Goal: Task Accomplishment & Management: Use online tool/utility

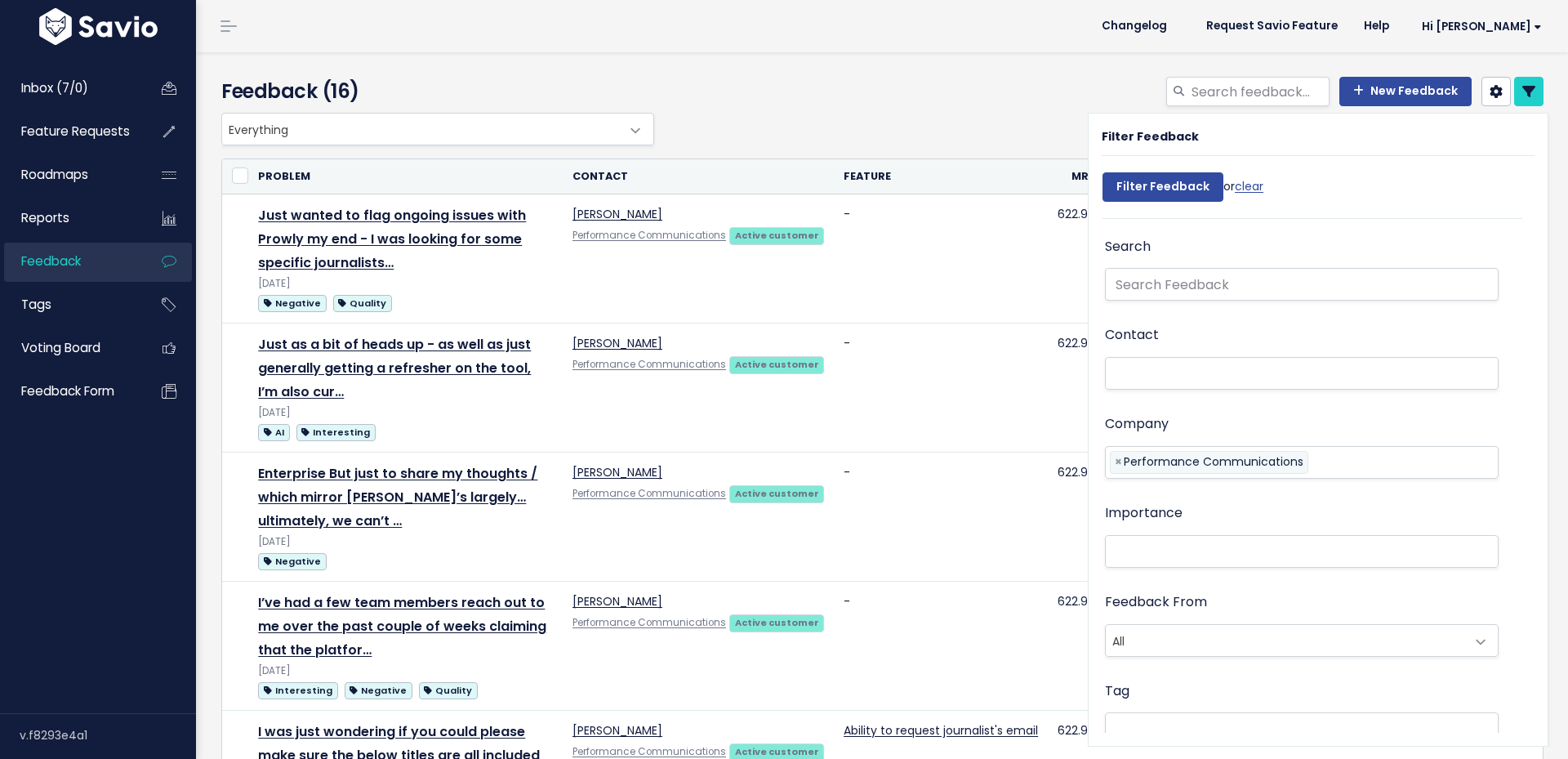
select select
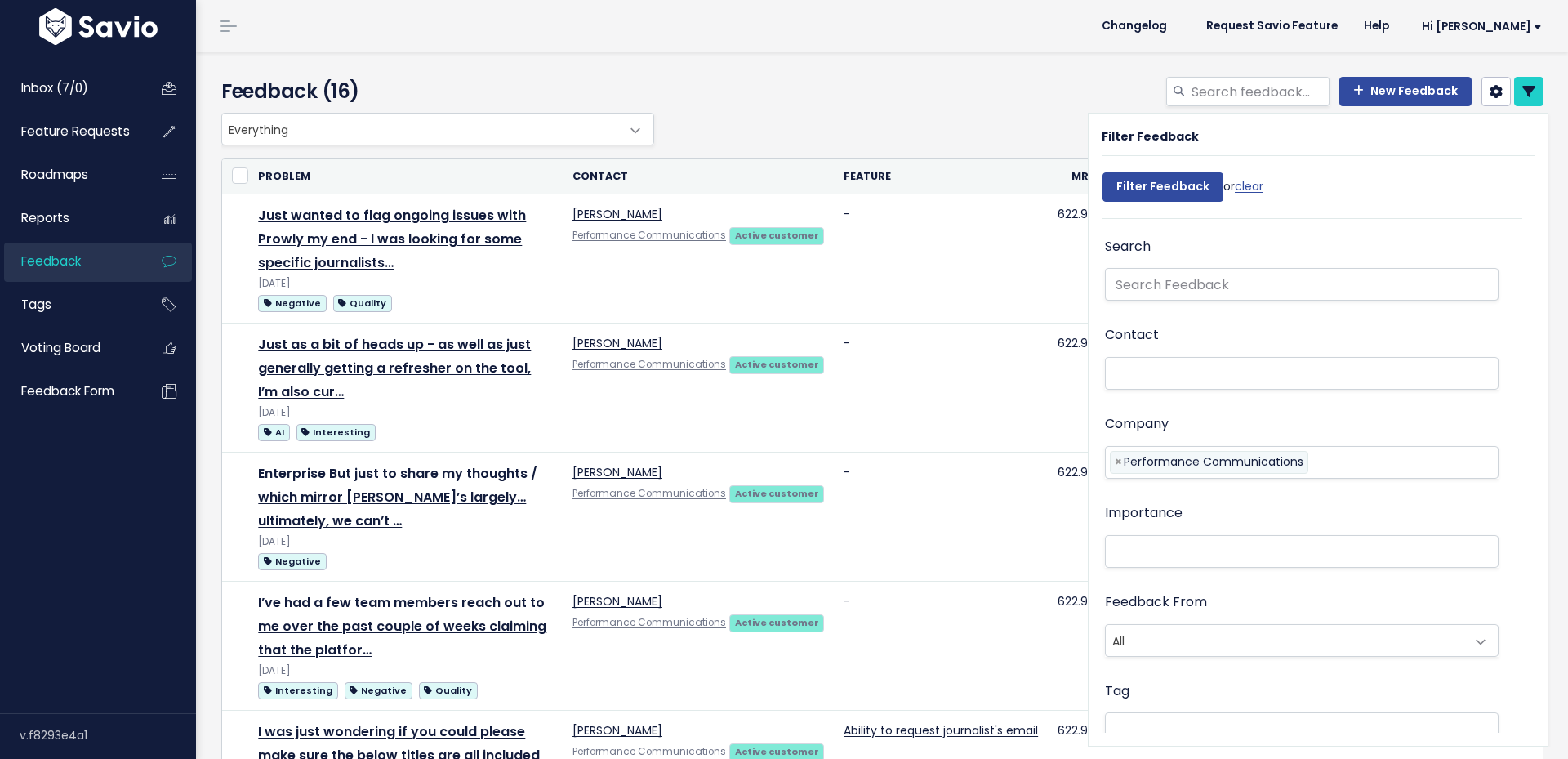
select select
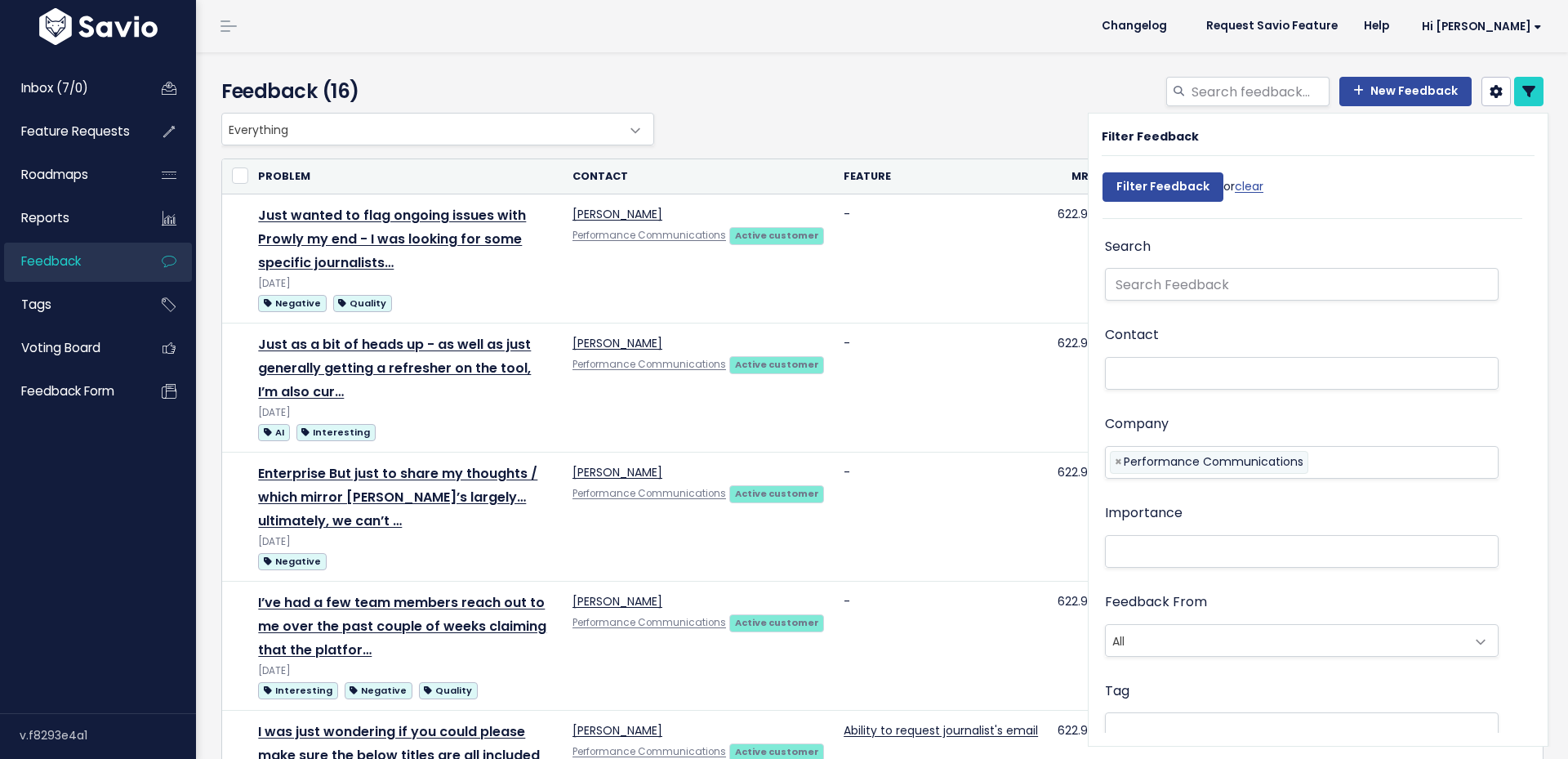
select select
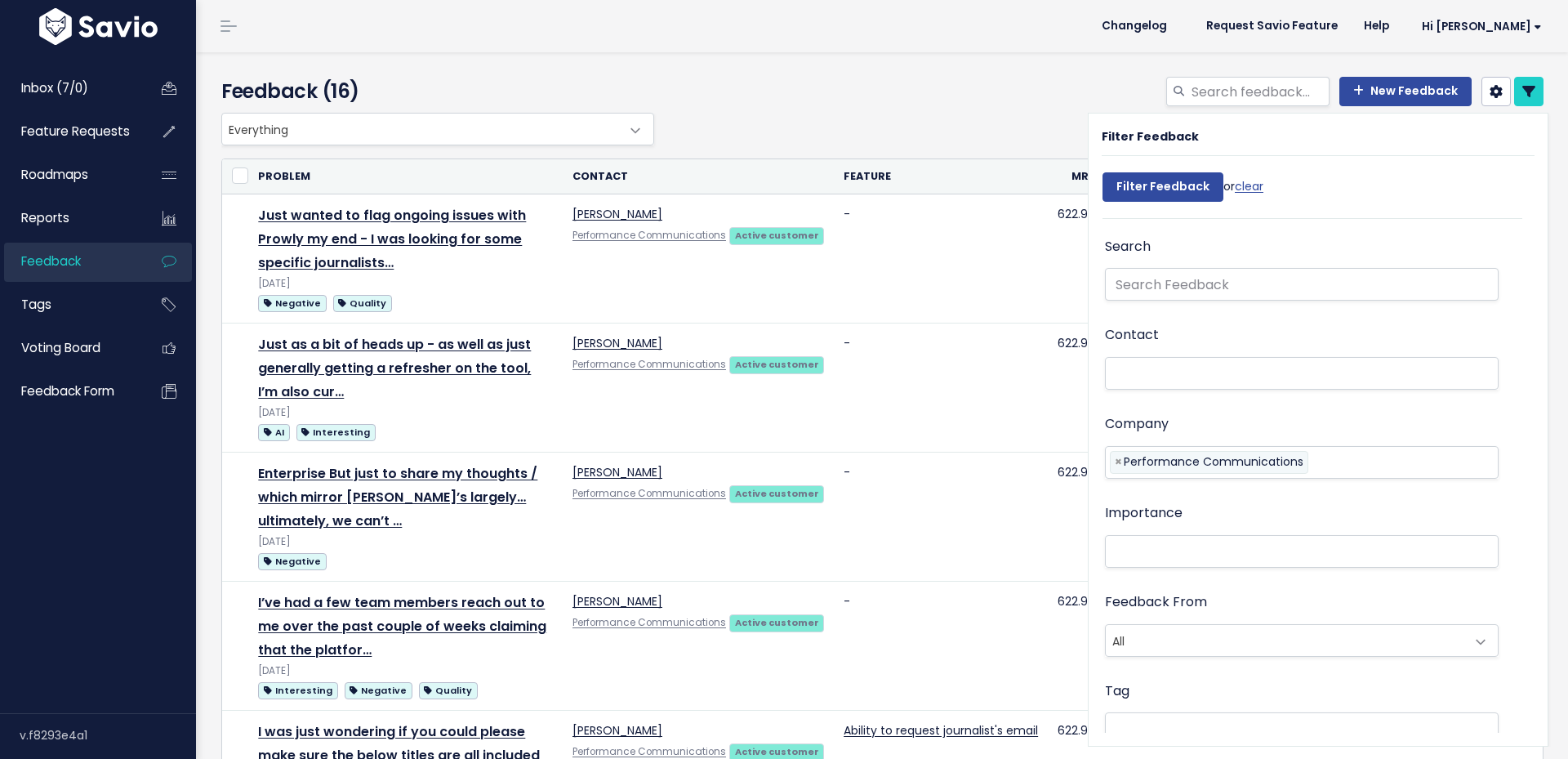
select select
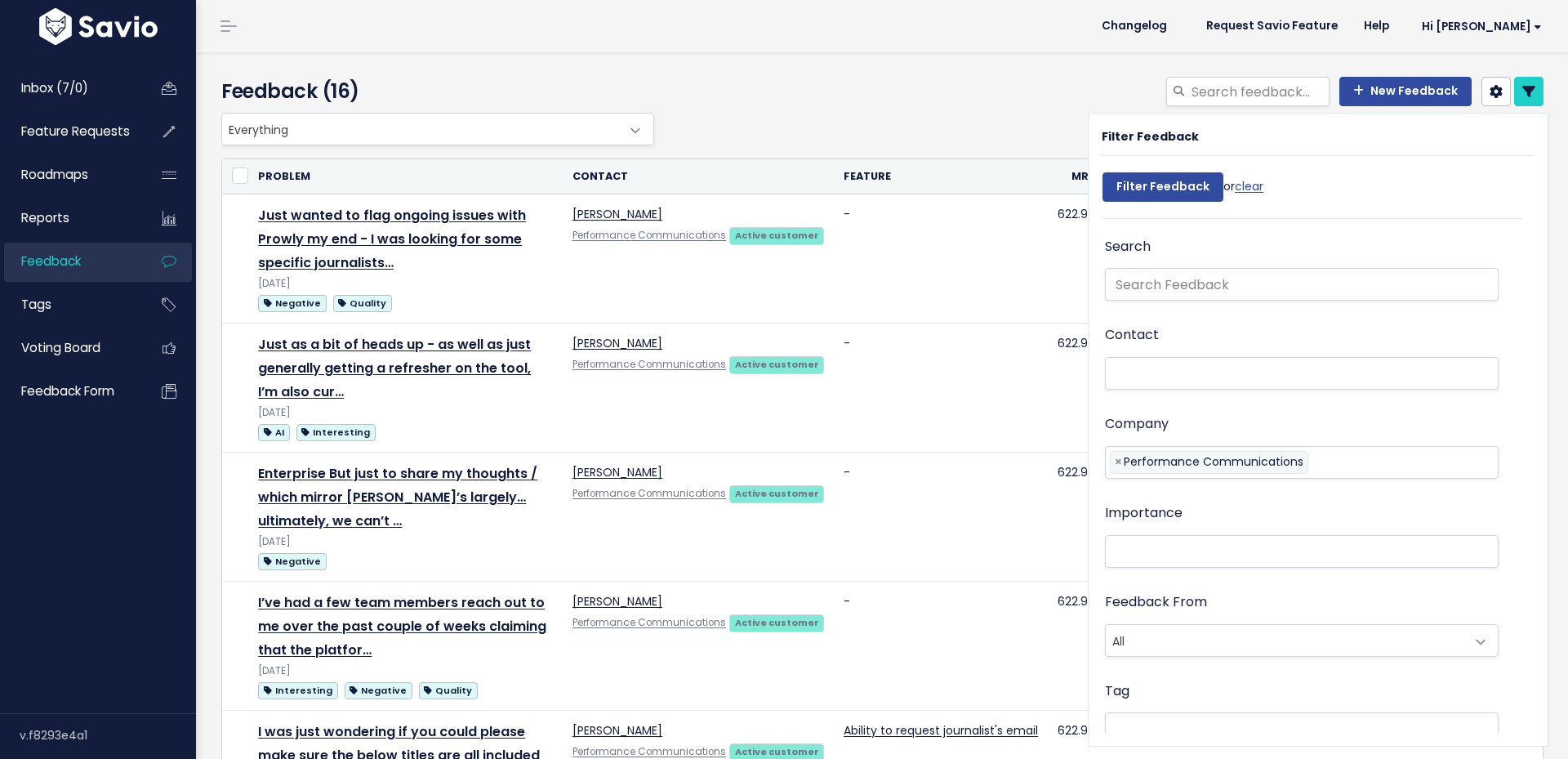
select select
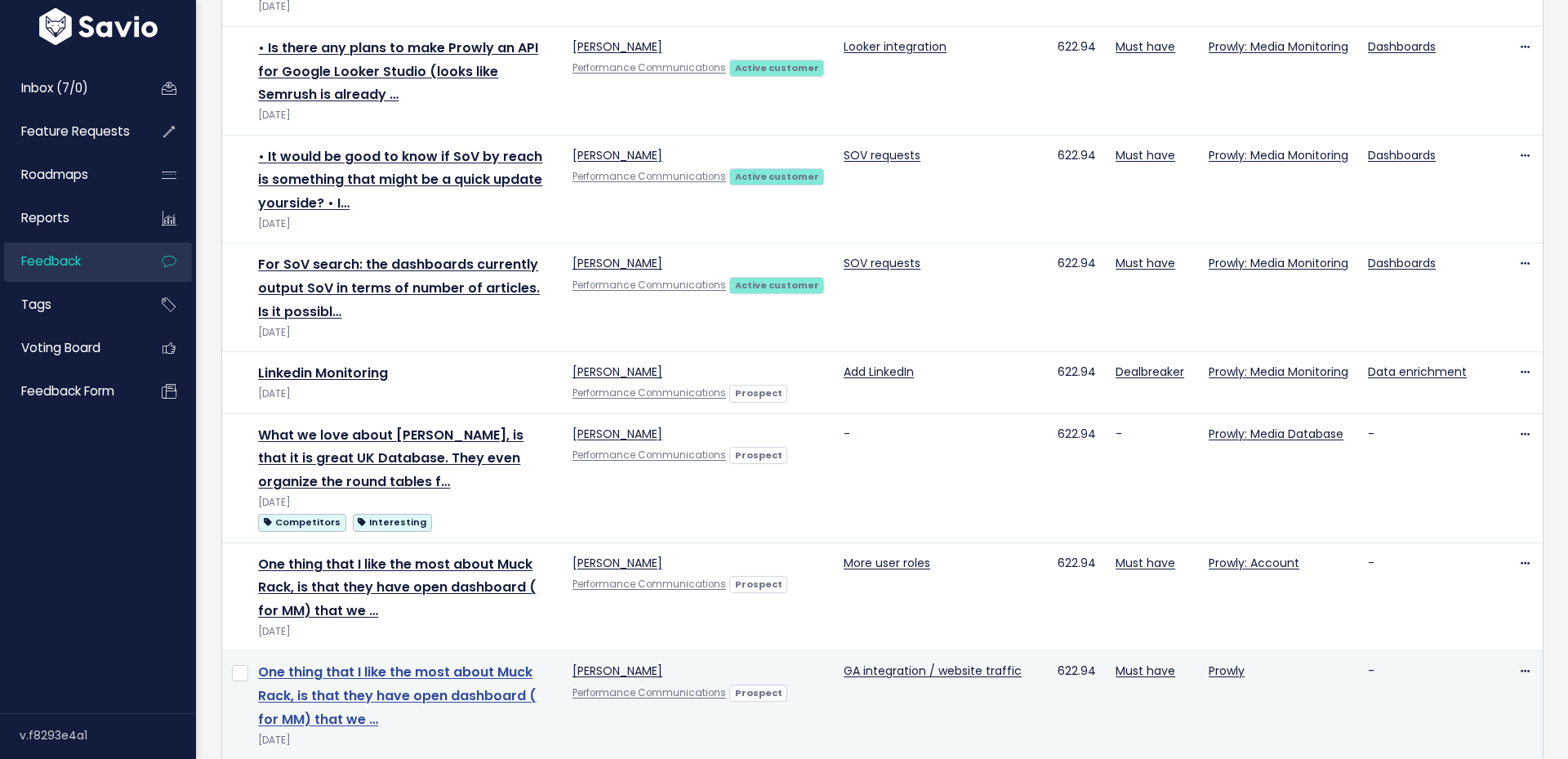
scroll to position [1198, 0]
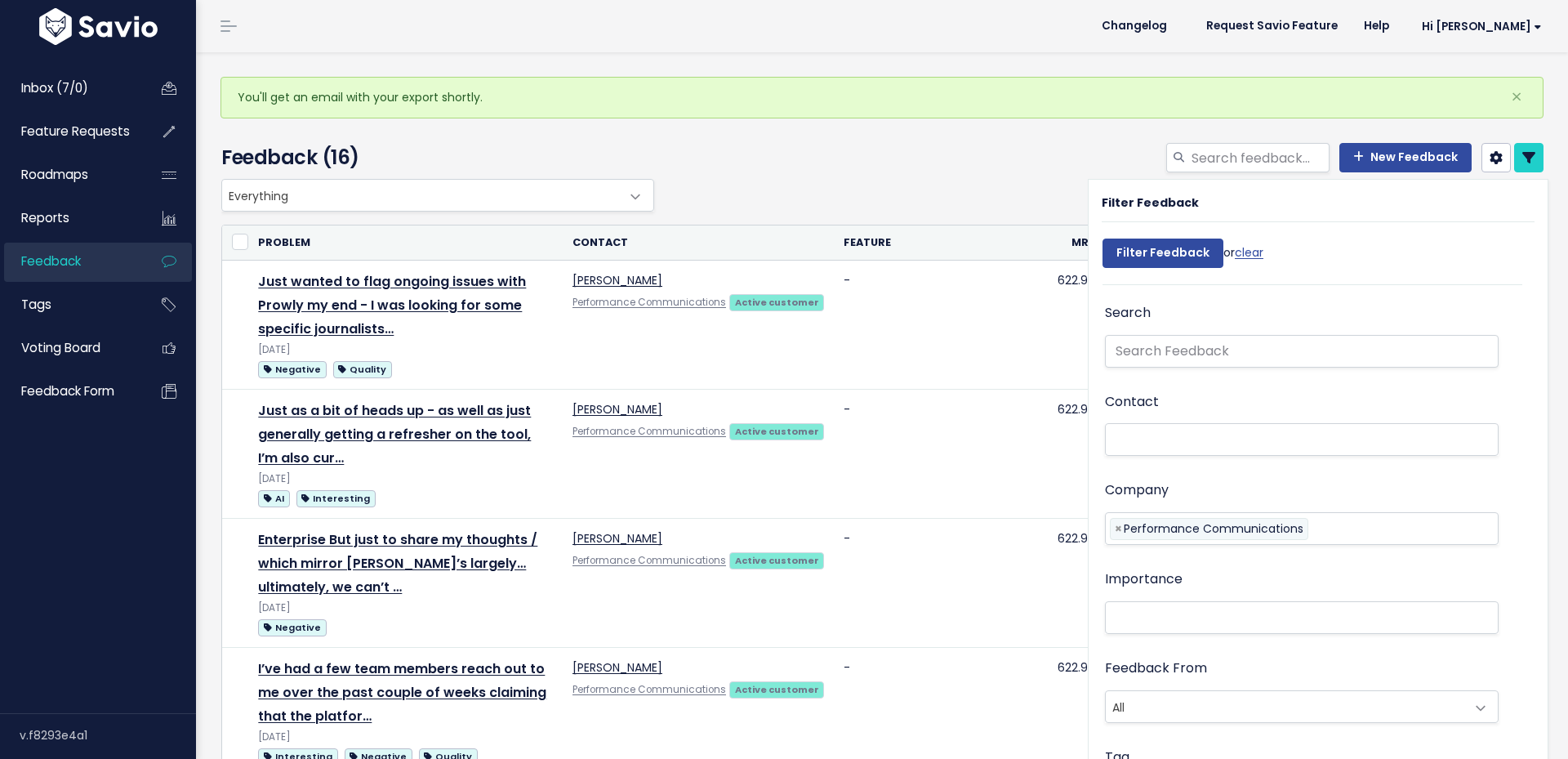
select select
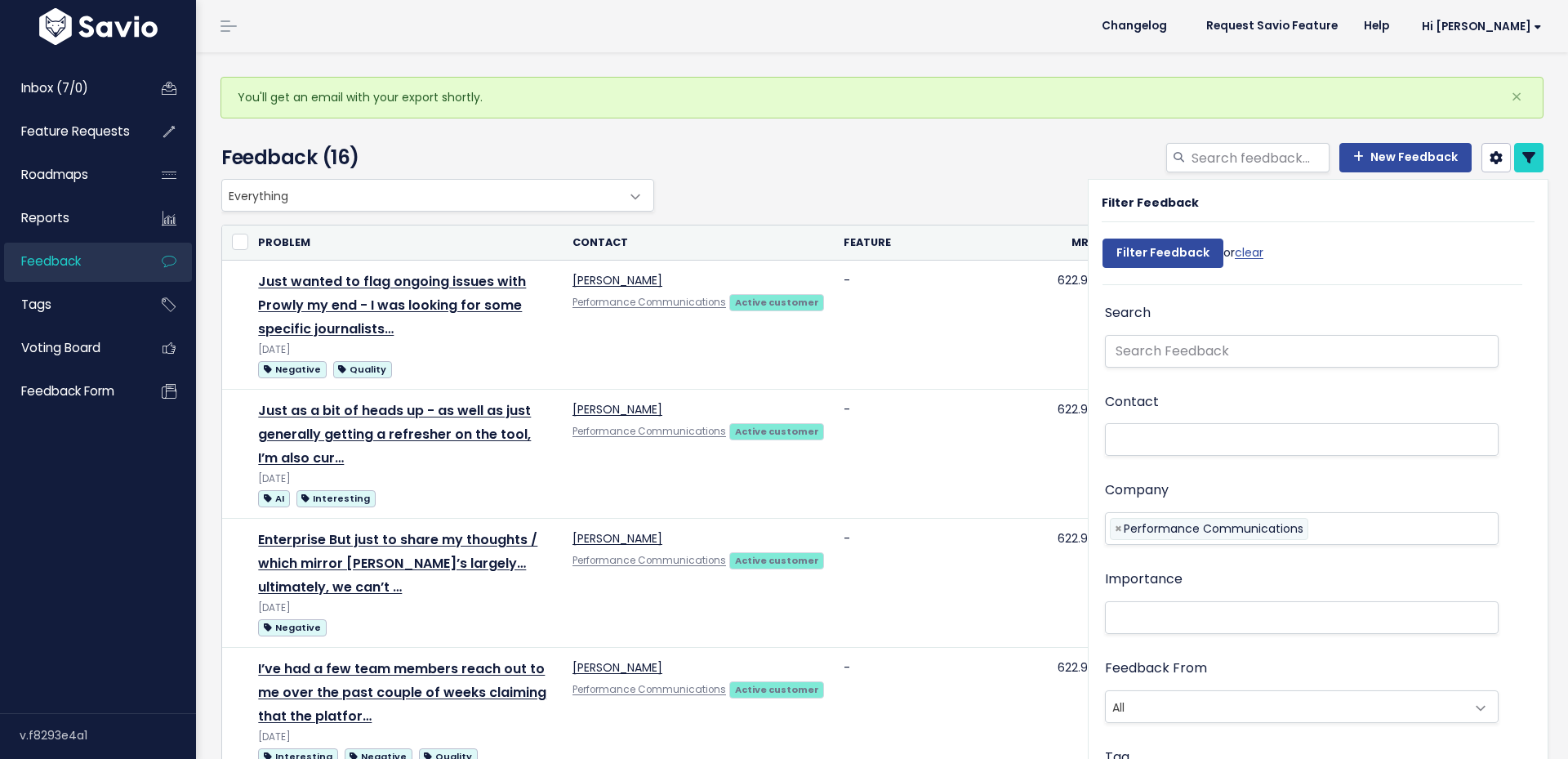
select select
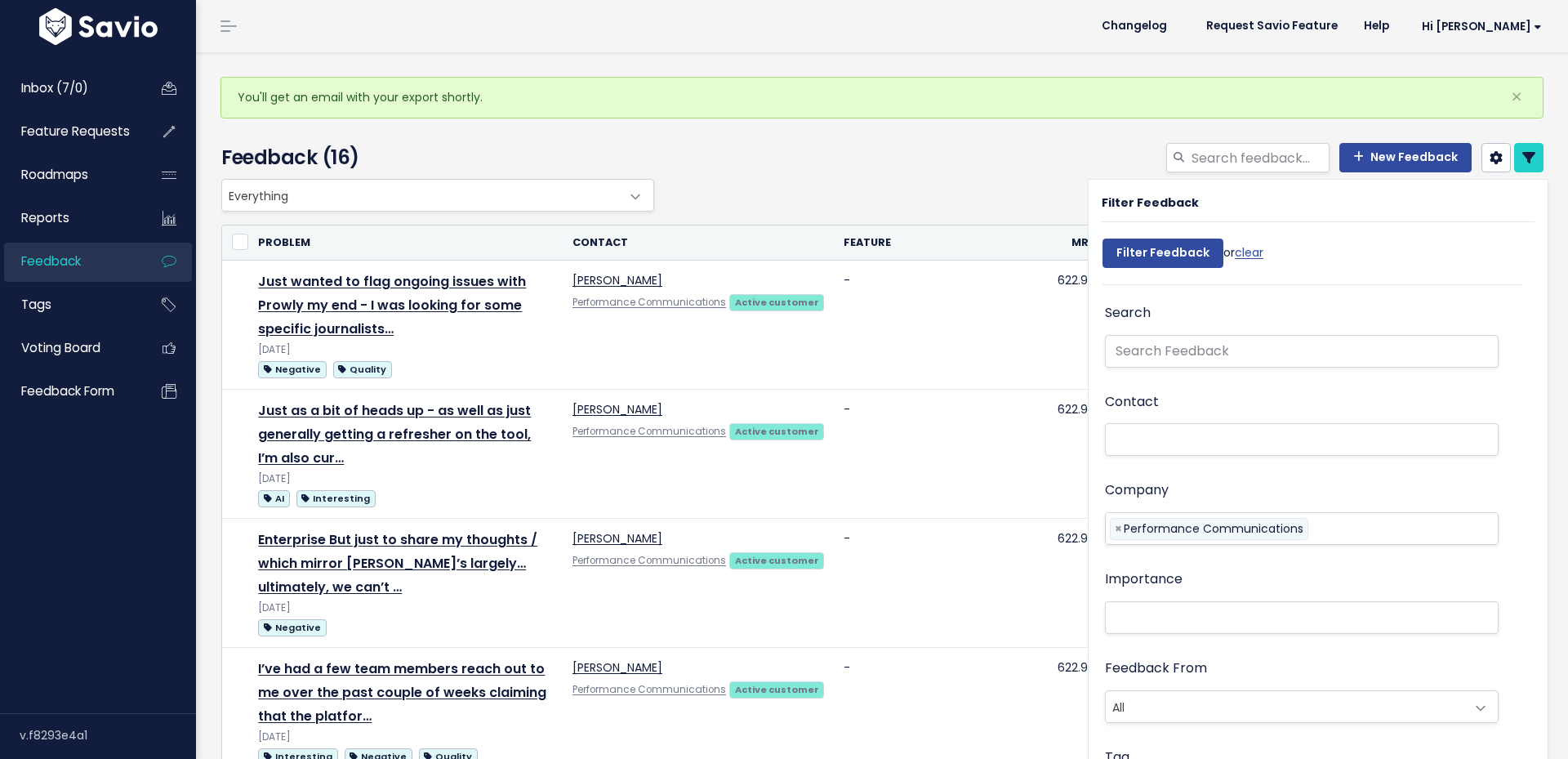
select select
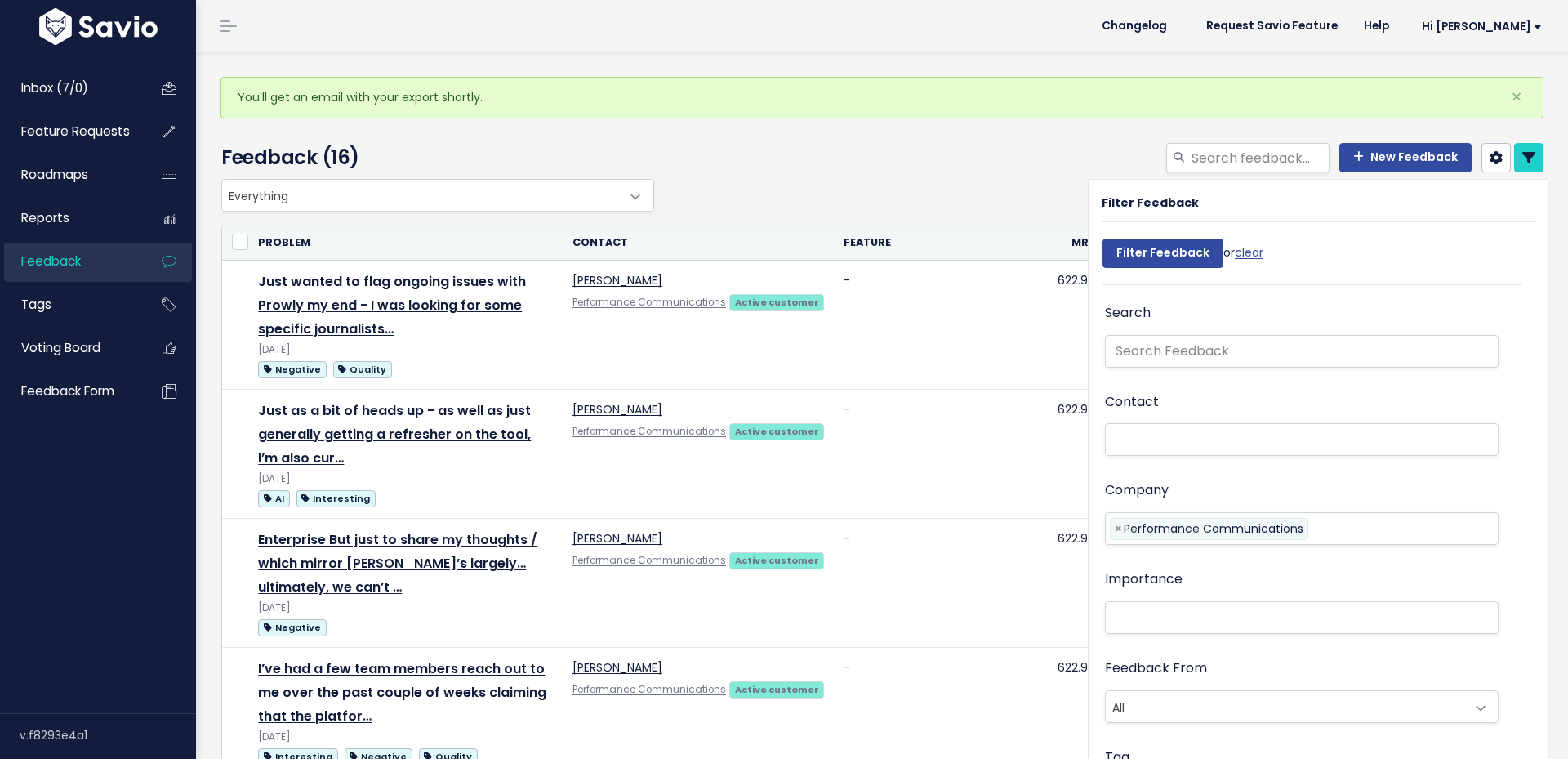
select select
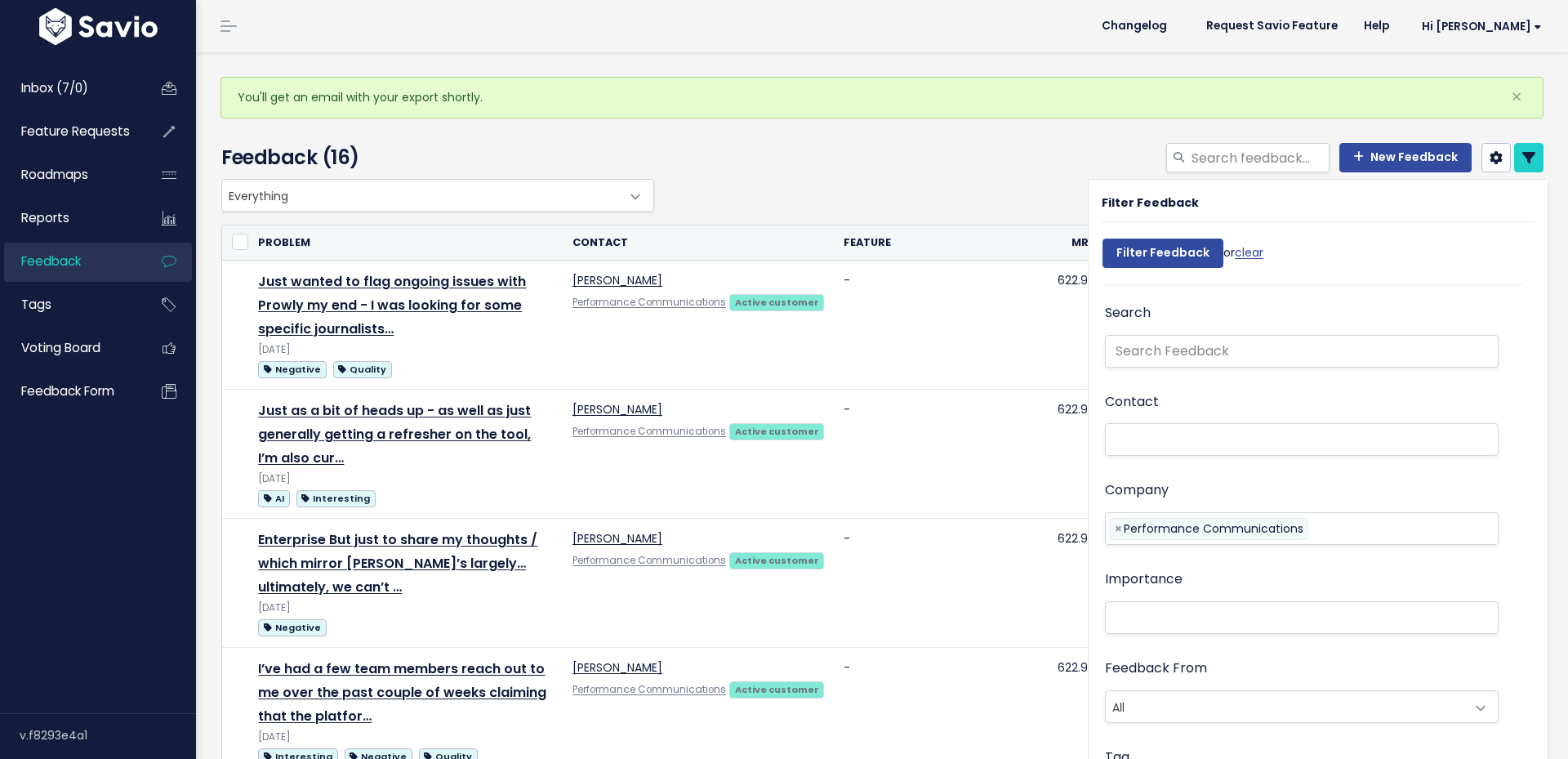
select select
